Goal: Task Accomplishment & Management: Manage account settings

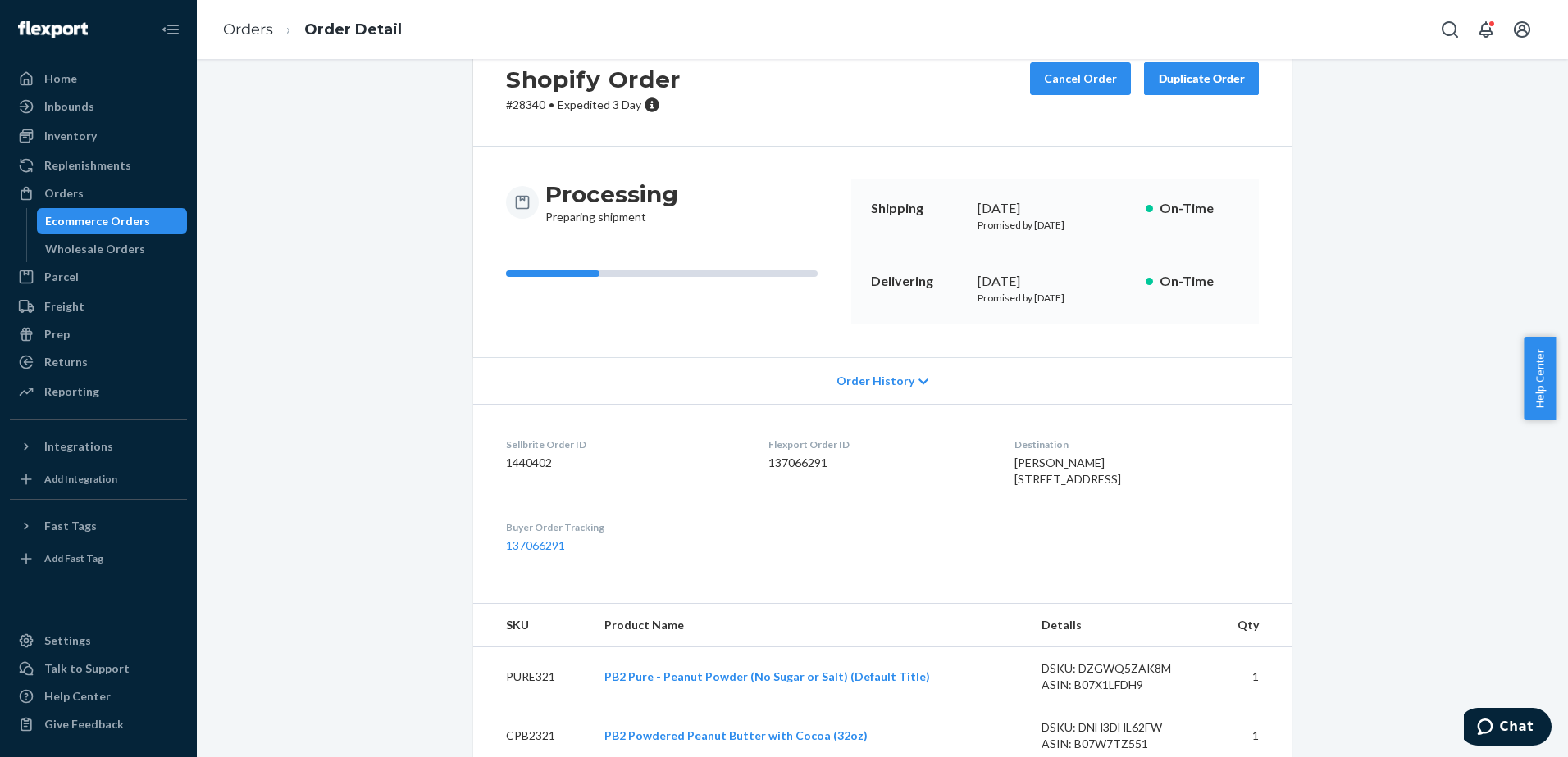
scroll to position [82, 0]
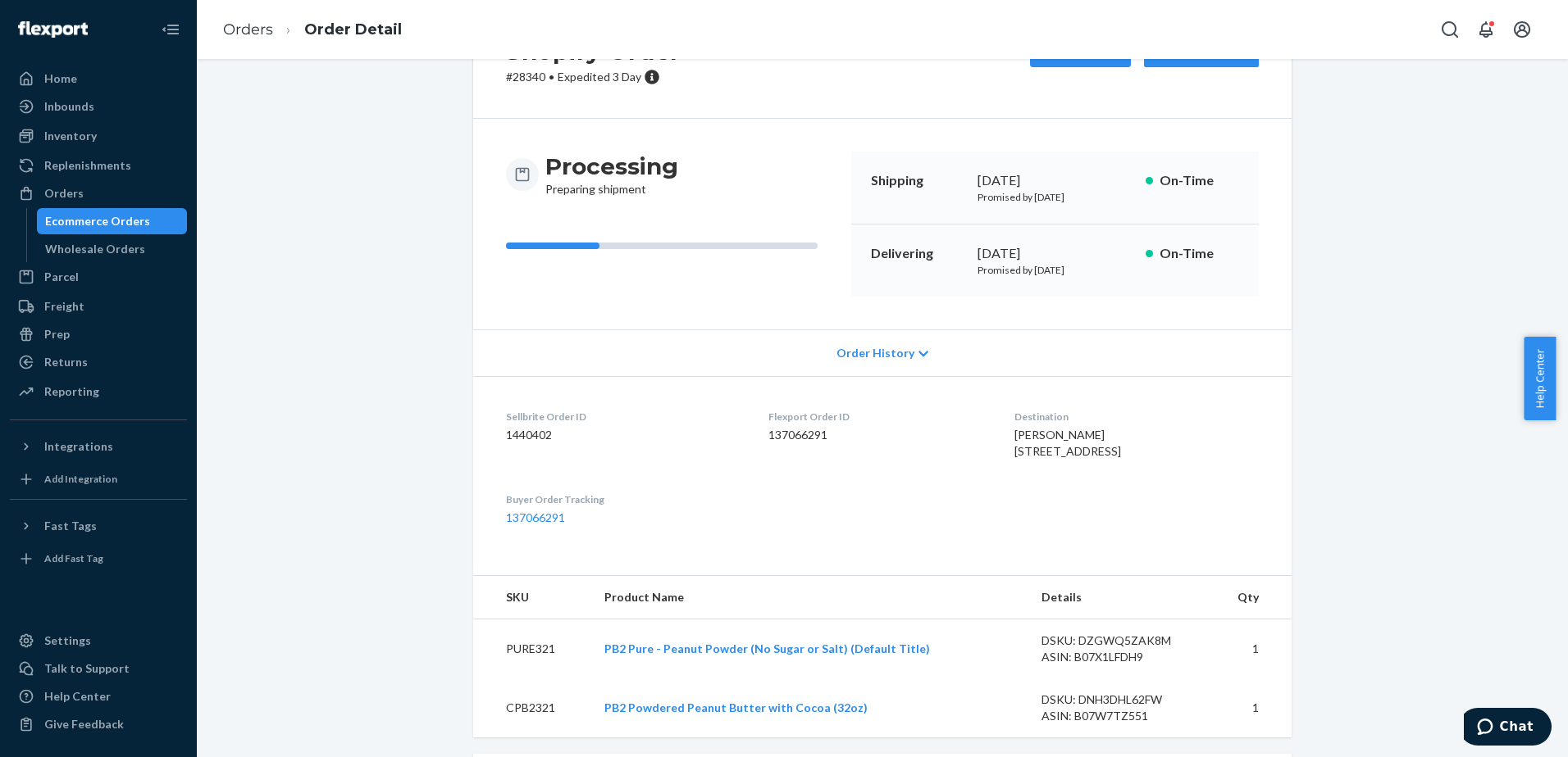
click at [900, 349] on span "Order History" at bounding box center [876, 353] width 78 height 16
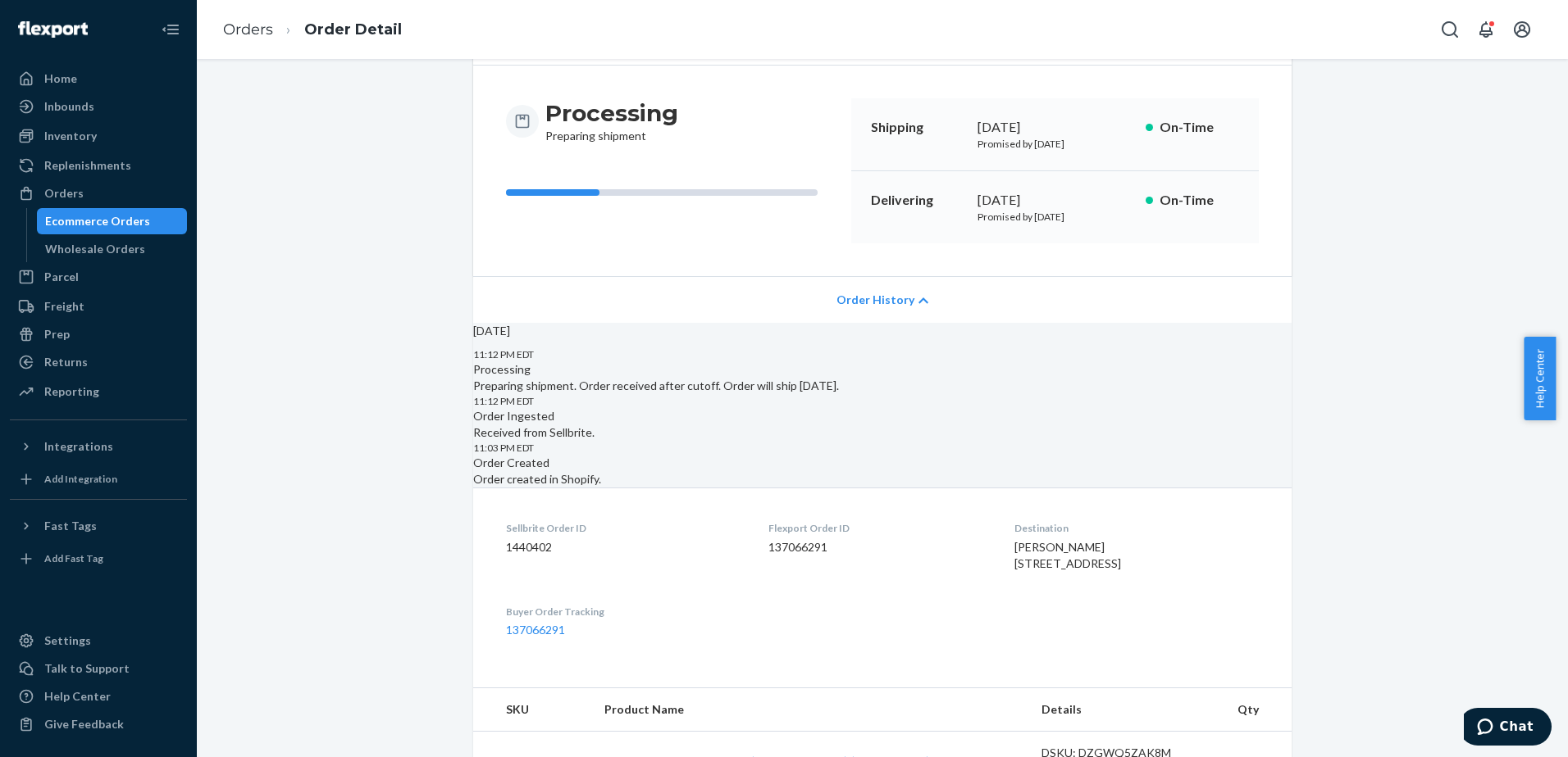
scroll to position [163, 0]
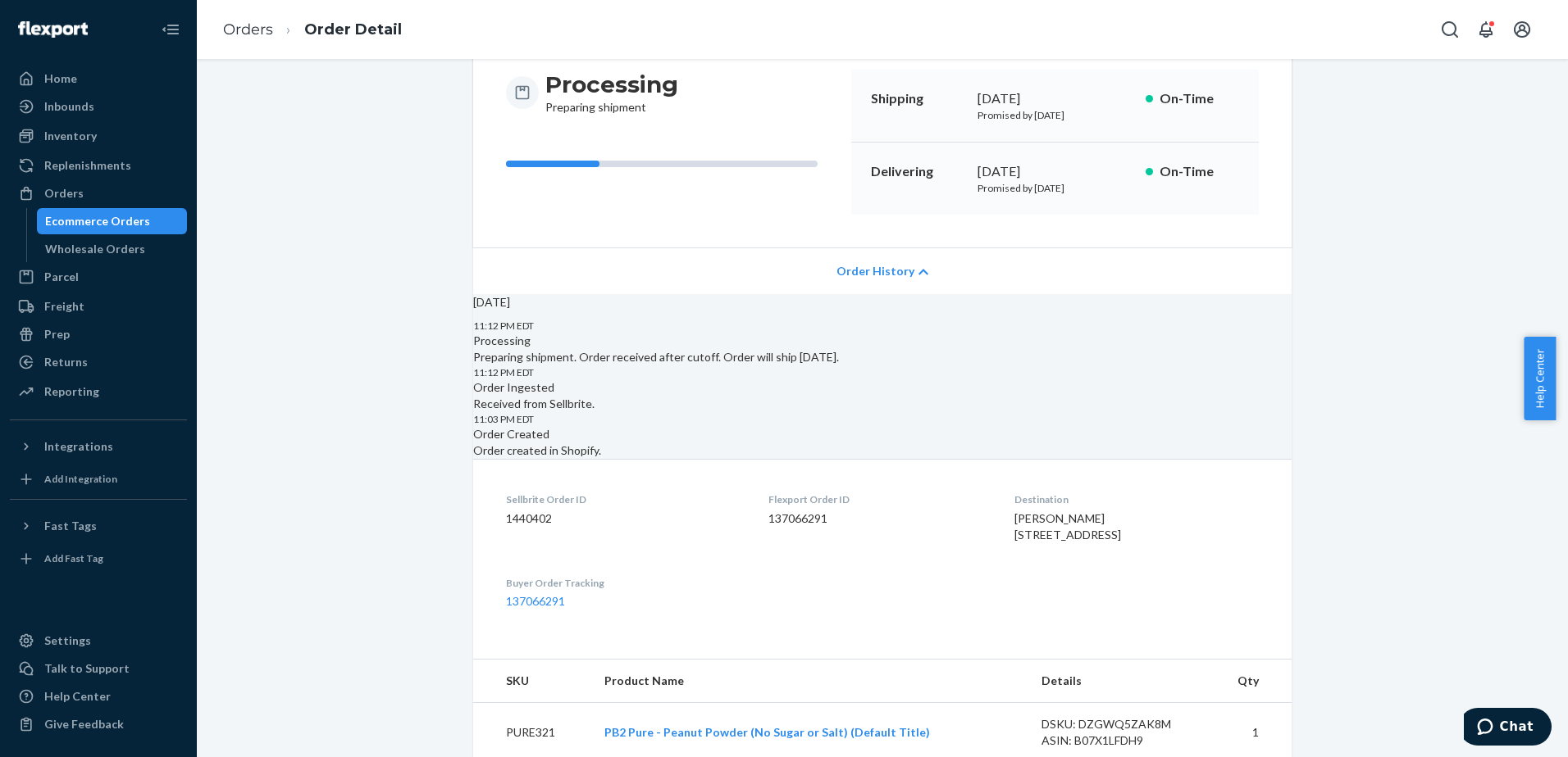
drag, startPoint x: 705, startPoint y: 381, endPoint x: 1034, endPoint y: 382, distance: 329.0
click at [1034, 365] on div "Processing Preparing shipment. Order received after cutoff. Order will ship [DA…" at bounding box center [882, 348] width 819 height 33
click at [851, 365] on div "Processing Preparing shipment. Order received after cutoff. Order will ship [DA…" at bounding box center [882, 348] width 819 height 33
click at [872, 365] on div "Processing Preparing shipment. Order received after cutoff. Order will ship [DA…" at bounding box center [882, 348] width 819 height 33
click at [870, 365] on div "Processing Preparing shipment. Order received after cutoff. Order will ship [DA…" at bounding box center [882, 348] width 819 height 33
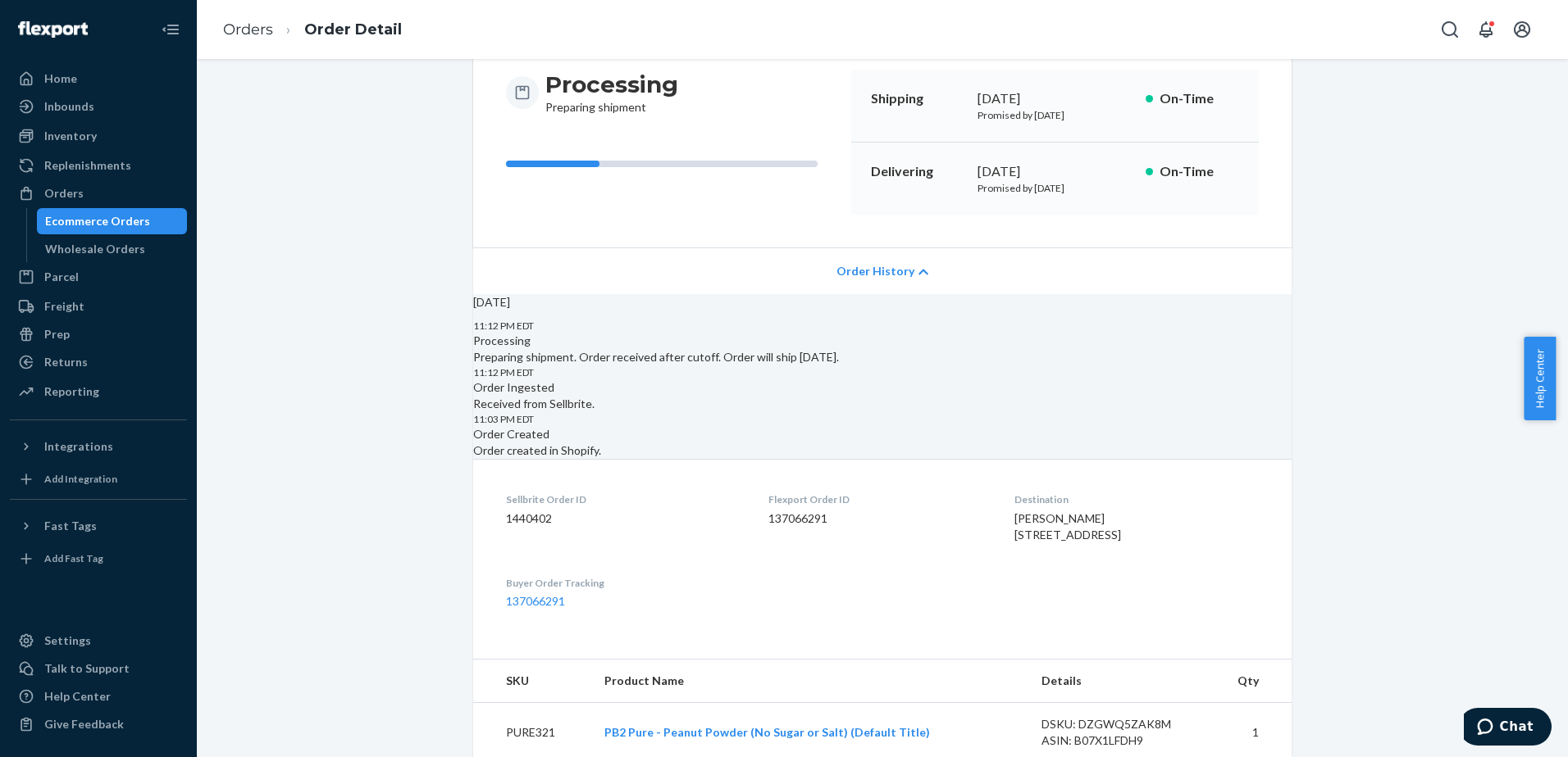
click at [859, 349] on div "Processing" at bounding box center [882, 340] width 819 height 16
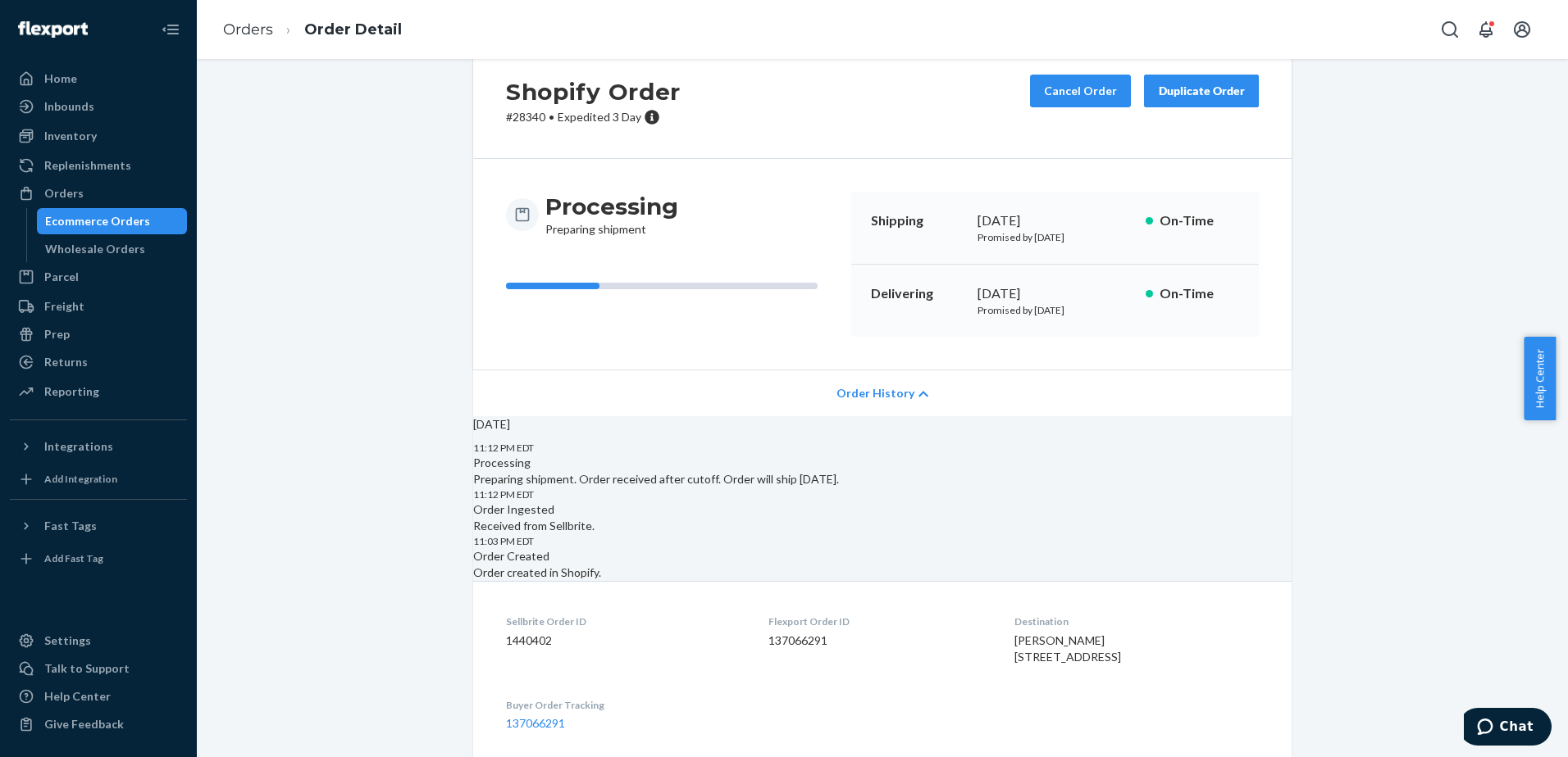
scroll to position [0, 0]
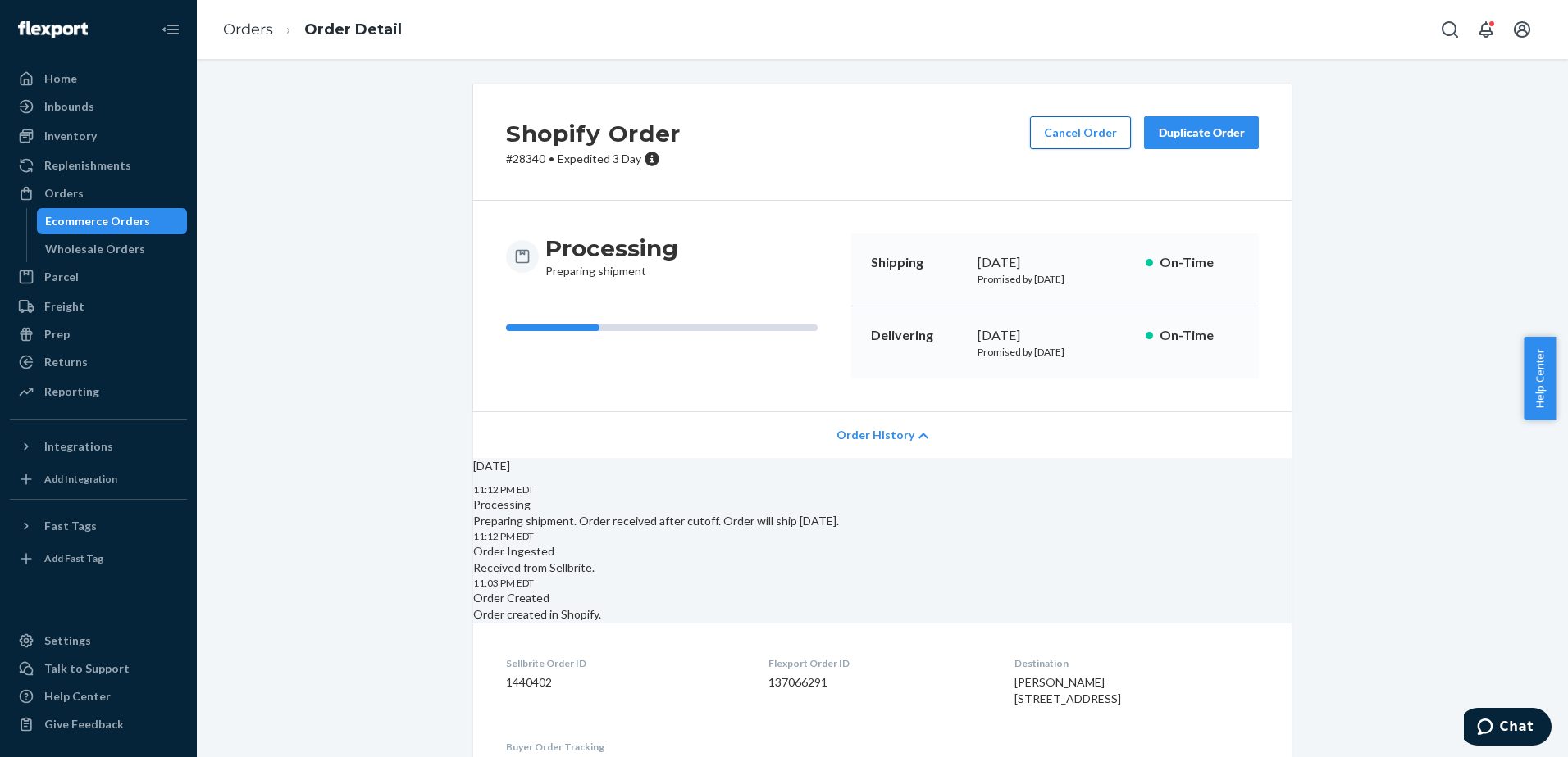
click at [1095, 142] on button "Cancel Order" at bounding box center [1080, 132] width 100 height 33
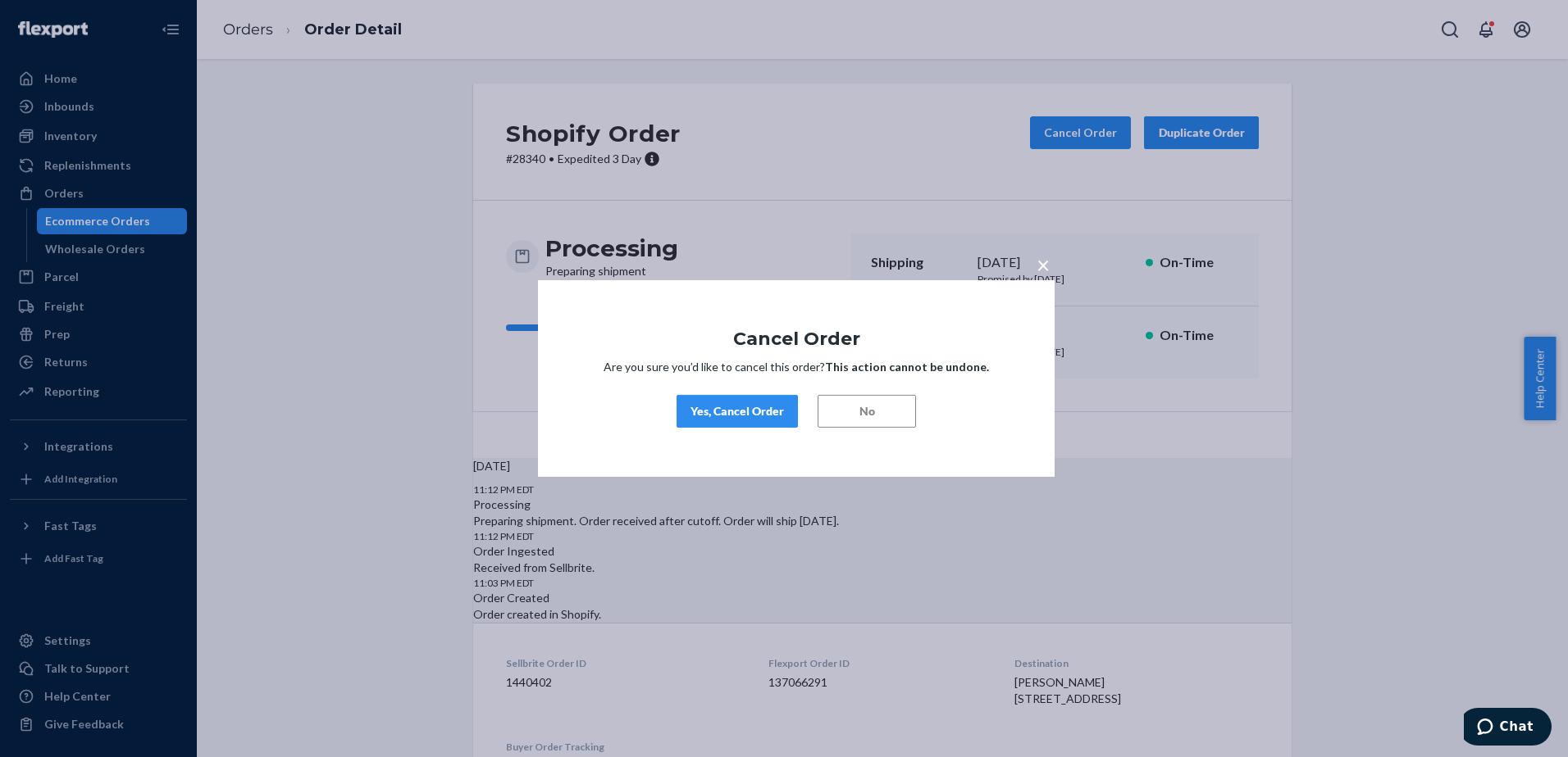
click at [745, 410] on div "Yes, Cancel Order" at bounding box center [737, 411] width 93 height 16
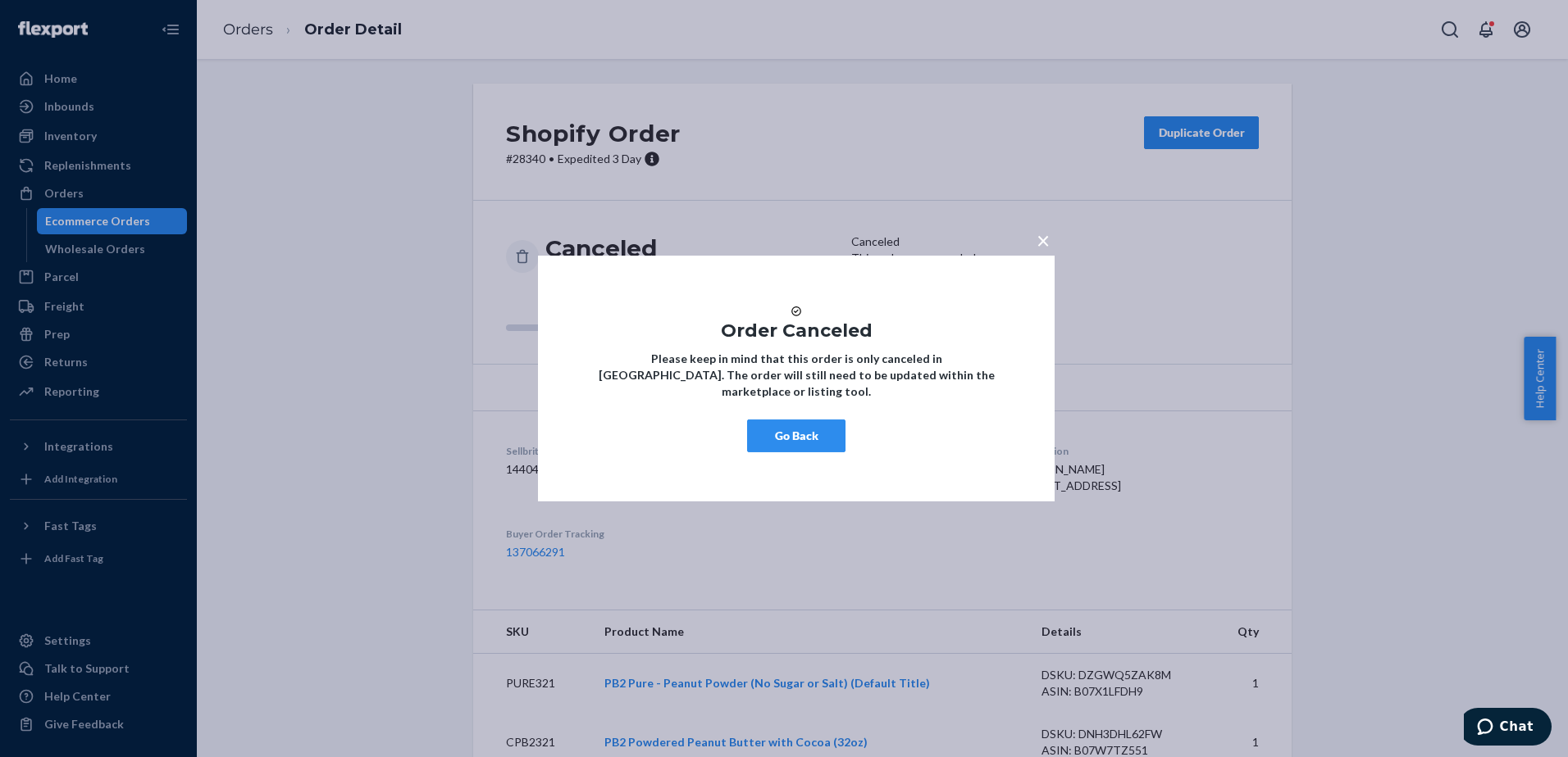
drag, startPoint x: 692, startPoint y: 383, endPoint x: 948, endPoint y: 405, distance: 256.9
click at [948, 400] on p "Please keep in mind that this order is only canceled in [GEOGRAPHIC_DATA]. The …" at bounding box center [796, 375] width 418 height 49
click at [800, 384] on strong "Please keep in mind that this order is only canceled in [GEOGRAPHIC_DATA]. The …" at bounding box center [796, 375] width 396 height 47
